Goal: Information Seeking & Learning: Learn about a topic

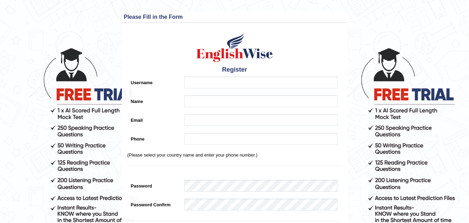
click at [416, 116] on form "Please fix the following errors: Please Fill in the Form Register Username Name…" at bounding box center [234, 188] width 467 height 355
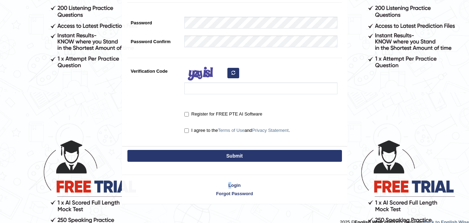
scroll to position [181, 0]
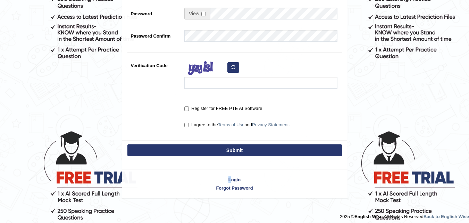
drag, startPoint x: 260, startPoint y: 161, endPoint x: 468, endPoint y: 100, distance: 216.9
click at [233, 175] on form "Please fix the following errors: Please Fill in the Form Register Username Name…" at bounding box center [234, 13] width 467 height 367
click at [233, 175] on div "Login Forgot Password" at bounding box center [235, 180] width 226 height 36
click at [239, 180] on link "Login" at bounding box center [234, 179] width 225 height 7
click at [178, 186] on link "Forgot Password" at bounding box center [234, 187] width 225 height 7
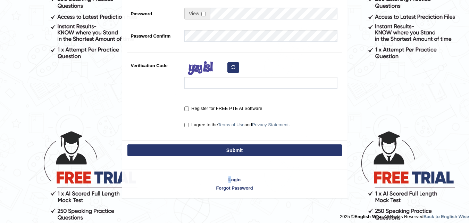
type input "Gaman"
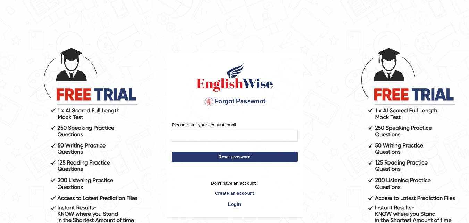
type input "fencinggaman12323@gmail.com"
click at [239, 203] on link "Login" at bounding box center [235, 204] width 126 height 12
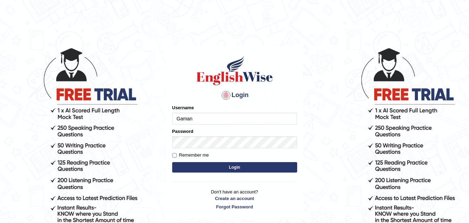
click at [221, 168] on button "Login" at bounding box center [234, 167] width 125 height 10
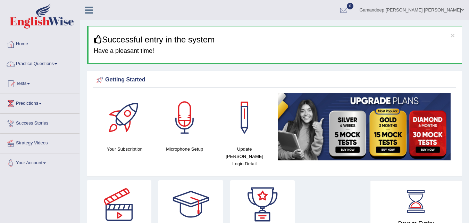
click at [464, 12] on link "Gamandeep singh Randhawa" at bounding box center [411, 9] width 115 height 18
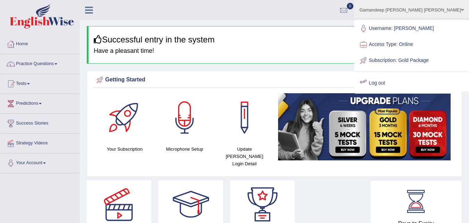
click at [411, 89] on link "Log out" at bounding box center [412, 83] width 114 height 16
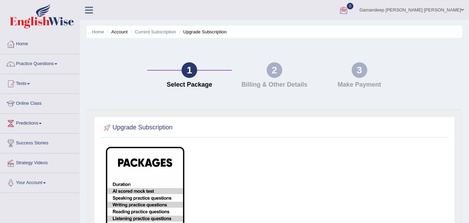
click at [446, 7] on link "Gamandeep [PERSON_NAME] [PERSON_NAME]" at bounding box center [411, 9] width 115 height 18
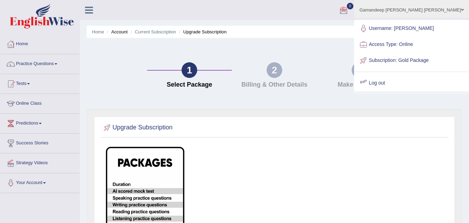
click at [369, 88] on div at bounding box center [363, 83] width 10 height 10
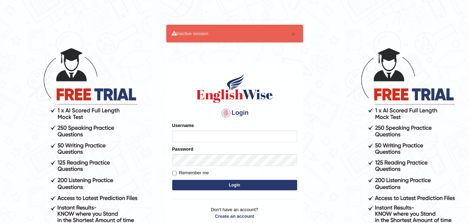
type input "Gaman"
click at [173, 171] on input "Remember me" at bounding box center [174, 173] width 5 height 5
checkbox input "true"
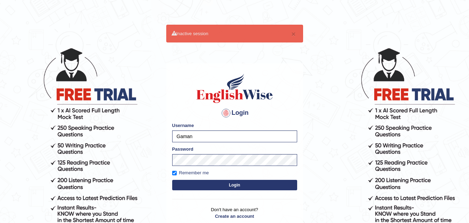
click at [202, 183] on button "Login" at bounding box center [234, 185] width 125 height 10
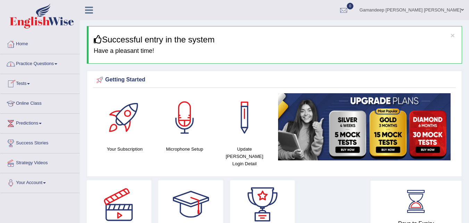
click at [57, 62] on link "Practice Questions" at bounding box center [39, 62] width 79 height 17
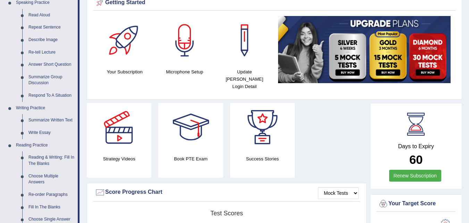
scroll to position [83, 0]
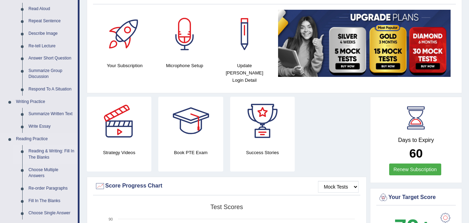
click at [36, 152] on link "Reading & Writing: Fill In The Blanks" at bounding box center [51, 154] width 52 height 18
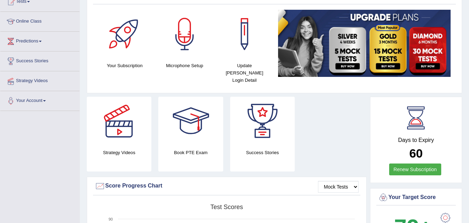
scroll to position [132, 0]
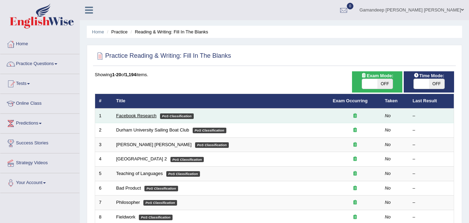
click at [146, 117] on link "Facebook Research" at bounding box center [136, 115] width 40 height 5
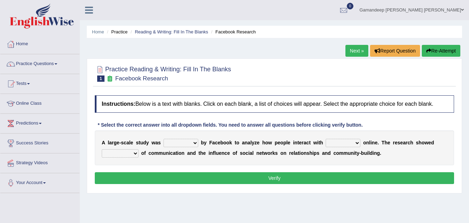
click at [195, 143] on select "surveyed had asked made" at bounding box center [181, 143] width 35 height 8
select select "made"
click at [164, 139] on select "surveyed had asked made" at bounding box center [181, 143] width 35 height 8
click at [353, 141] on select "together all each other another" at bounding box center [343, 143] width 35 height 8
select select "each other"
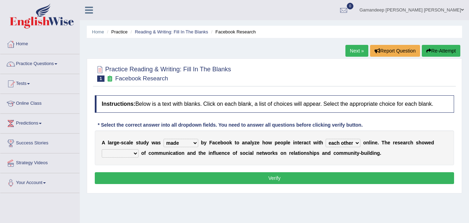
click at [326, 139] on select "together all each other another" at bounding box center [343, 143] width 35 height 8
click at [136, 154] on select "advantages standards fellowships patterns" at bounding box center [120, 153] width 37 height 8
select select "advantages"
click at [102, 149] on select "advantages standards fellowships patterns" at bounding box center [120, 153] width 37 height 8
click at [192, 179] on button "Verify" at bounding box center [274, 178] width 359 height 12
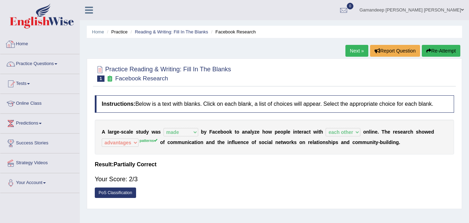
click at [20, 43] on link "Home" at bounding box center [39, 42] width 79 height 17
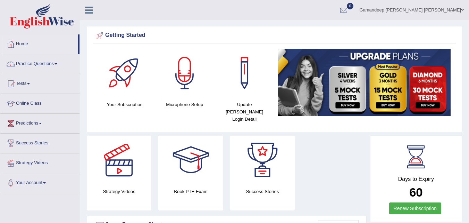
click at [192, 86] on div at bounding box center [184, 73] width 49 height 49
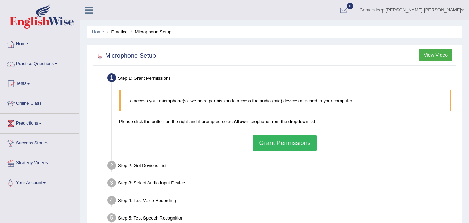
click at [437, 55] on button "View Video" at bounding box center [435, 55] width 33 height 12
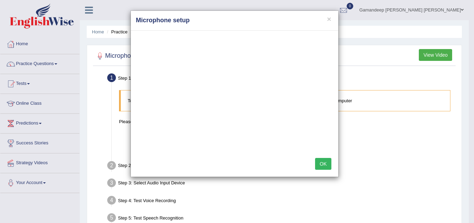
click at [32, 83] on div "× Microphone setup OK" at bounding box center [237, 111] width 474 height 223
click at [30, 104] on div "× Microphone setup OK" at bounding box center [237, 111] width 474 height 223
click at [330, 20] on button "×" at bounding box center [329, 18] width 4 height 7
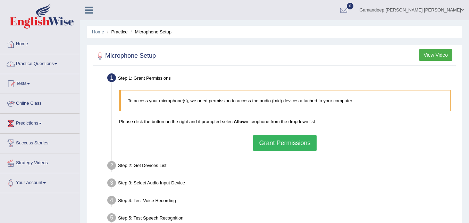
click at [35, 104] on link "Online Class" at bounding box center [39, 102] width 79 height 17
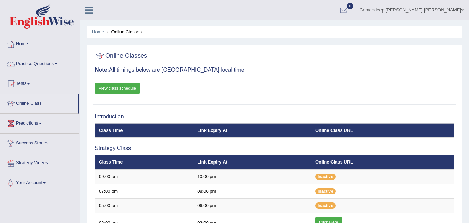
click at [42, 122] on link "Predictions" at bounding box center [39, 122] width 79 height 17
